Goal: Task Accomplishment & Management: Manage account settings

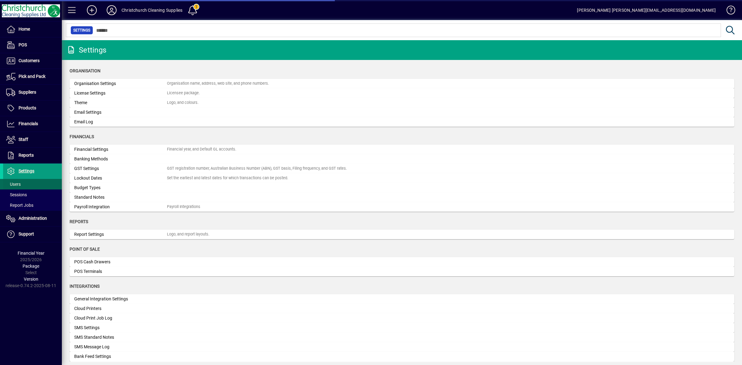
click at [19, 184] on span "Users" at bounding box center [13, 184] width 15 height 5
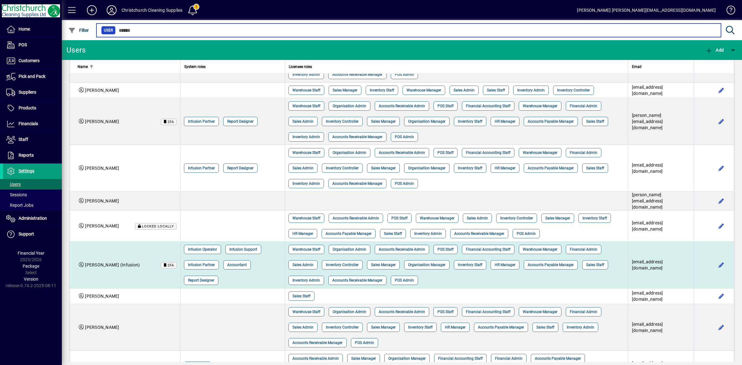
scroll to position [232, 0]
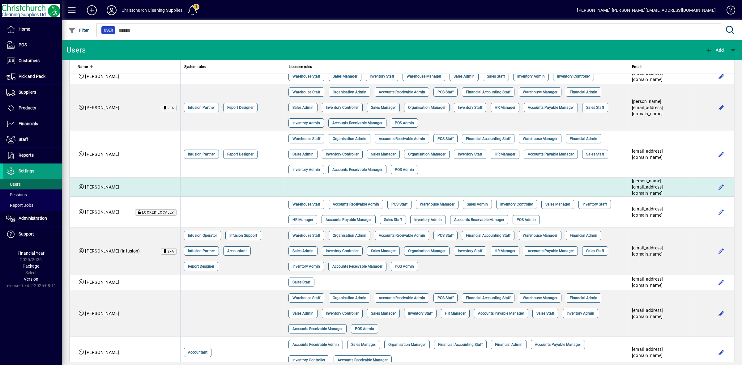
click at [679, 180] on td "libby@chchcs.co.nz" at bounding box center [661, 187] width 66 height 19
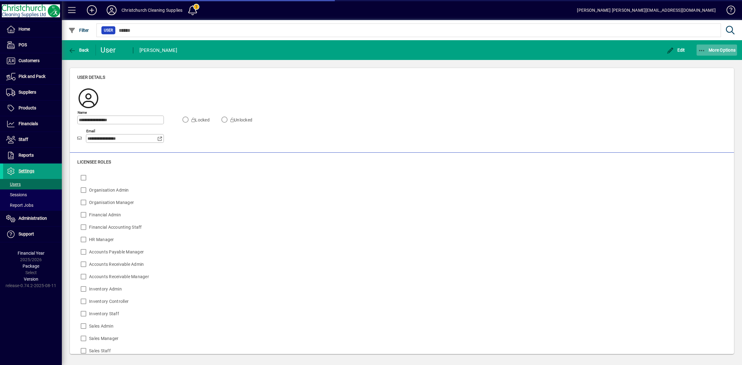
click at [705, 50] on icon "button" at bounding box center [702, 51] width 8 height 6
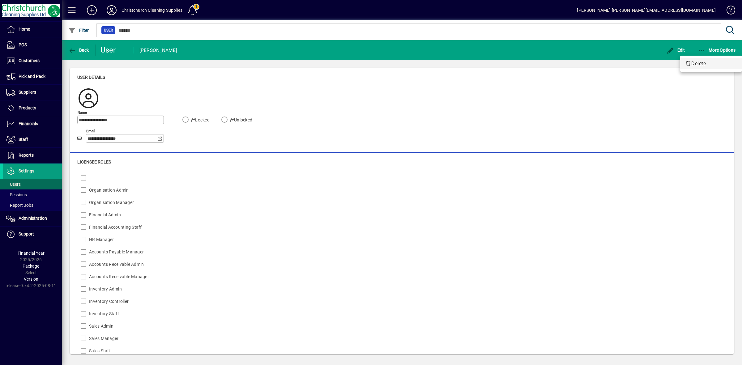
click at [697, 61] on span "Delete" at bounding box center [711, 63] width 52 height 7
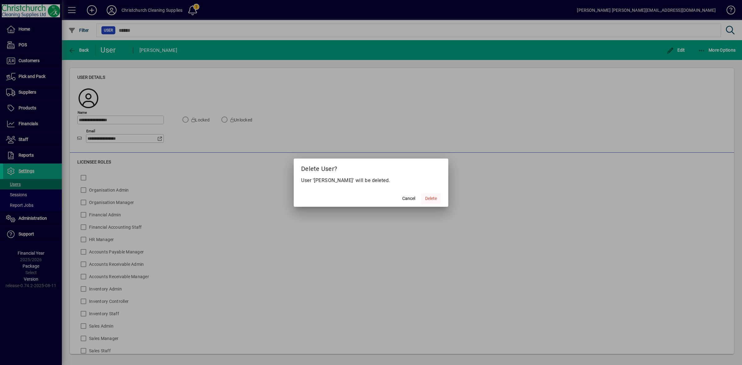
click at [430, 200] on span "Delete" at bounding box center [431, 198] width 12 height 6
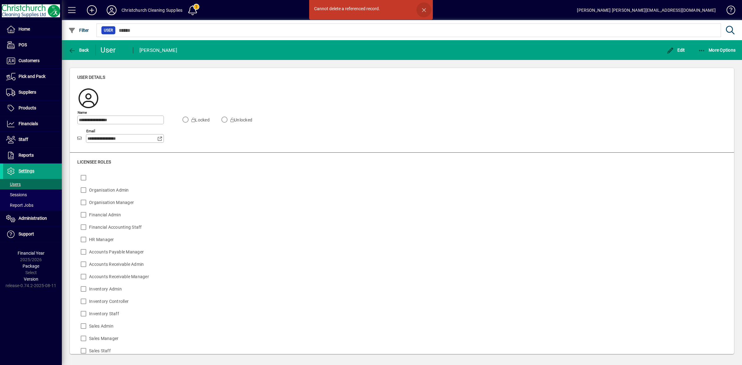
click at [424, 10] on span "button" at bounding box center [424, 9] width 15 height 15
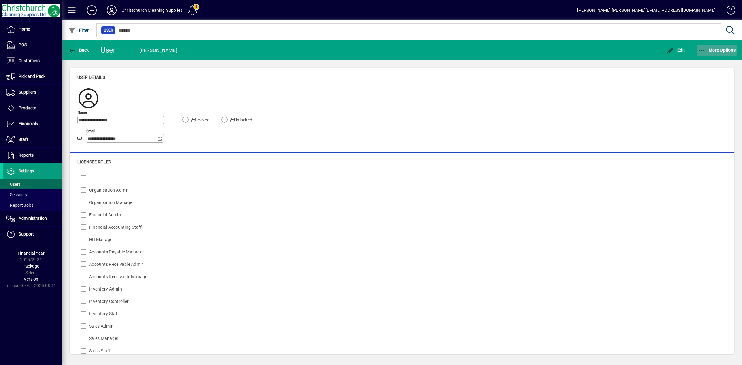
click at [709, 50] on span "More Options" at bounding box center [717, 50] width 38 height 5
click at [700, 65] on span "Delete" at bounding box center [711, 63] width 52 height 7
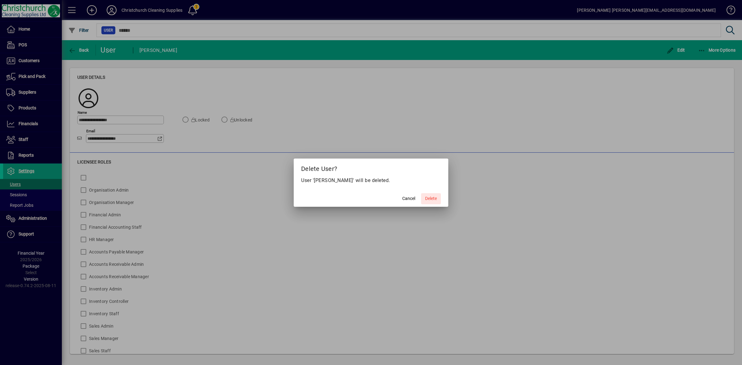
click at [435, 197] on span "Delete" at bounding box center [431, 198] width 12 height 6
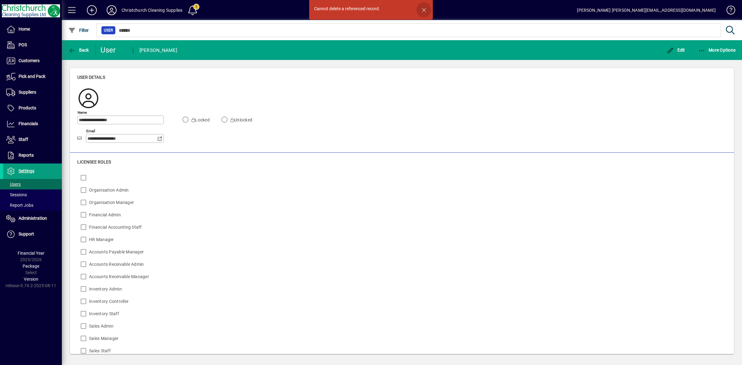
click at [424, 11] on span "button" at bounding box center [424, 9] width 15 height 15
click at [672, 53] on icon "button" at bounding box center [671, 51] width 8 height 6
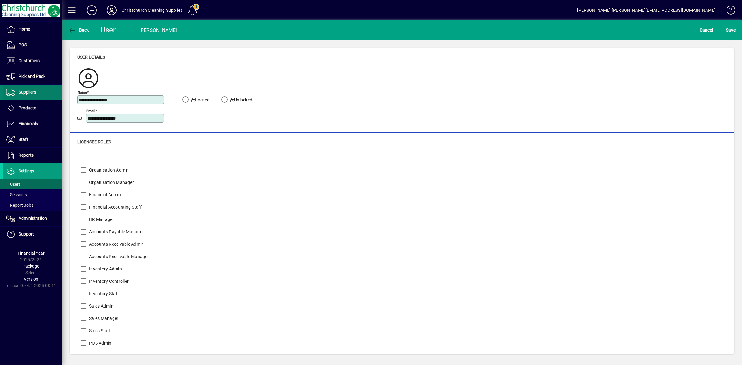
drag, startPoint x: 146, startPoint y: 99, endPoint x: 35, endPoint y: 98, distance: 111.3
click at [35, 98] on mat-drawer-container "**********" at bounding box center [371, 182] width 742 height 365
drag, startPoint x: 652, startPoint y: 81, endPoint x: 664, endPoint y: 74, distance: 14.3
click at [653, 81] on div "**********" at bounding box center [401, 98] width 649 height 63
click at [711, 30] on span "Cancel" at bounding box center [707, 30] width 14 height 10
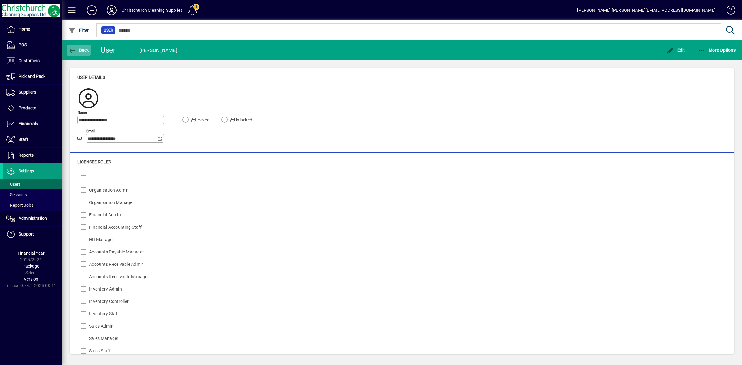
click at [85, 47] on span "button" at bounding box center [79, 50] width 24 height 15
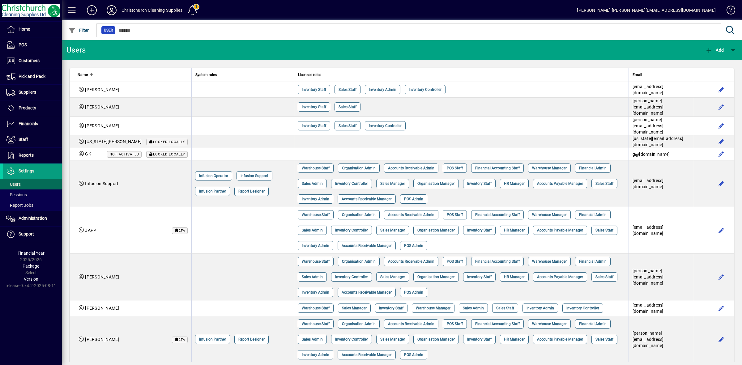
click at [116, 10] on icon at bounding box center [111, 10] width 12 height 10
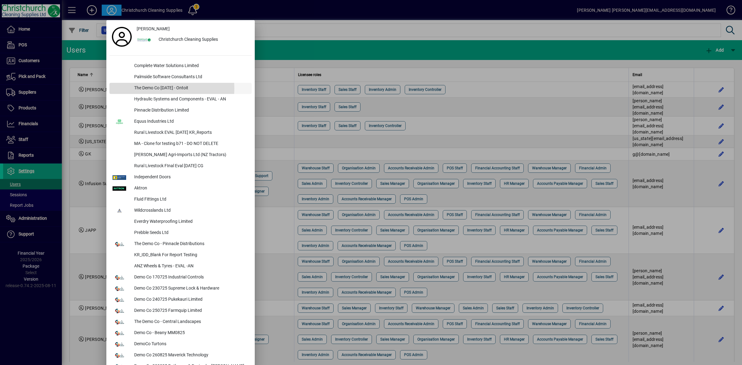
click at [162, 88] on div "The Demo Co [DATE] - Ontoit" at bounding box center [190, 88] width 122 height 11
